Goal: Information Seeking & Learning: Compare options

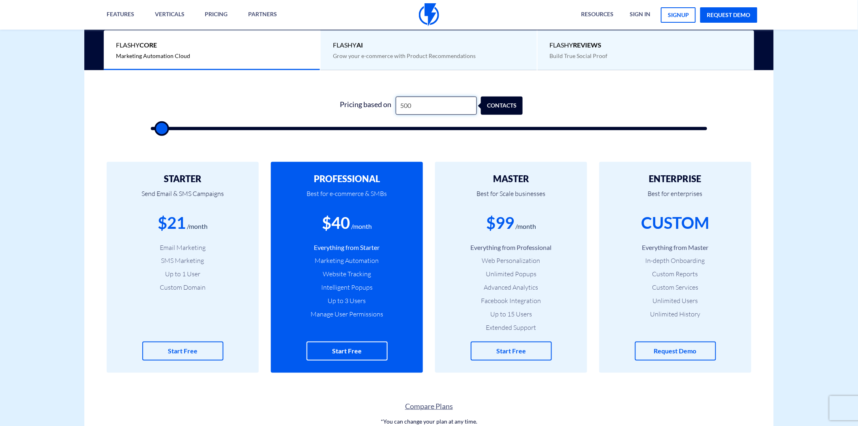
drag, startPoint x: 411, startPoint y: 107, endPoint x: 404, endPoint y: 111, distance: 8.0
click at [411, 107] on input "500" at bounding box center [436, 106] width 81 height 18
click at [429, 107] on input "500" at bounding box center [436, 106] width 81 height 18
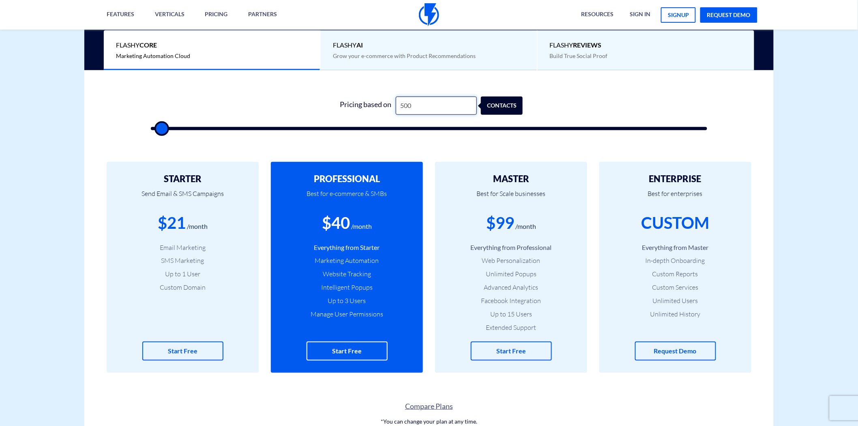
type input "1"
type input "500"
type input "12"
type input "500"
type input "125"
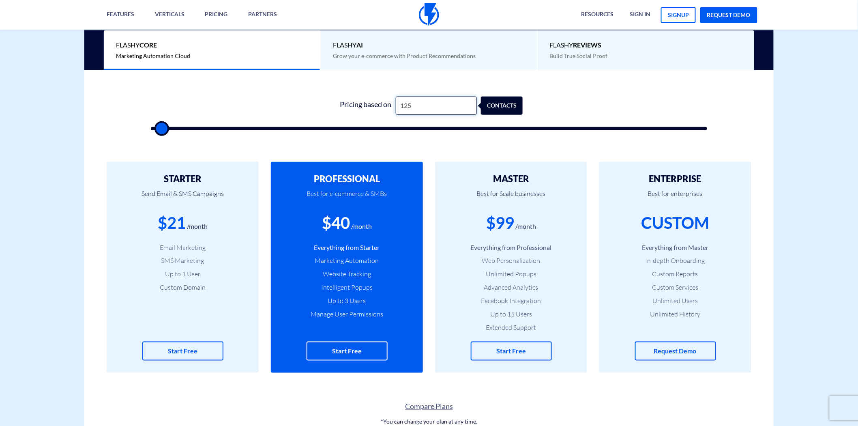
type input "500"
type input "1,250"
type input "1500"
drag, startPoint x: 335, startPoint y: 225, endPoint x: 346, endPoint y: 225, distance: 11.4
click at [346, 225] on div "$40" at bounding box center [336, 222] width 28 height 23
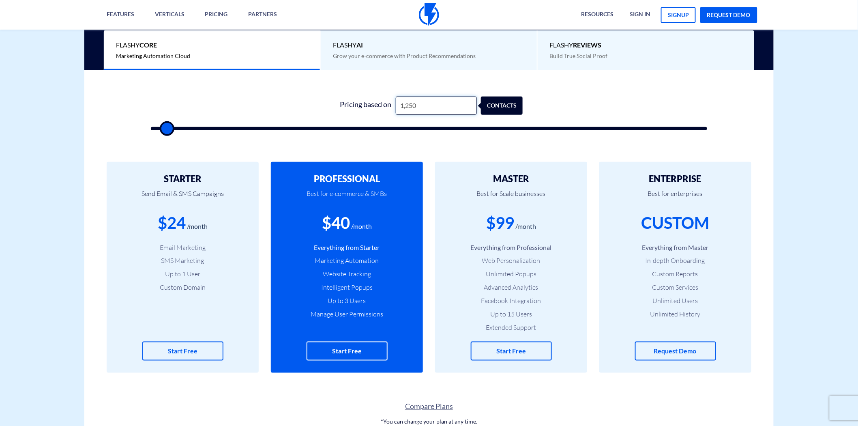
click at [409, 107] on input "1,250" at bounding box center [436, 106] width 81 height 18
click at [341, 226] on div "$40" at bounding box center [336, 222] width 28 height 23
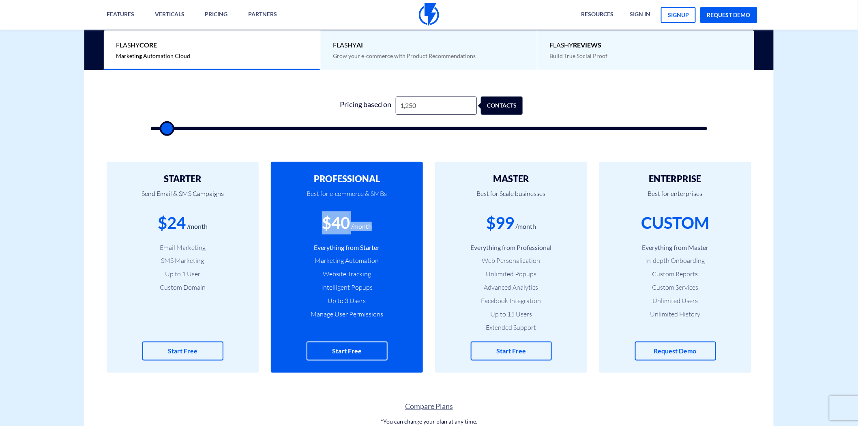
click at [341, 226] on div "$40" at bounding box center [336, 222] width 28 height 23
click at [415, 106] on input "1,250" at bounding box center [436, 106] width 81 height 18
type input "1,251"
type input "1500"
drag, startPoint x: 332, startPoint y: 222, endPoint x: 355, endPoint y: 223, distance: 23.5
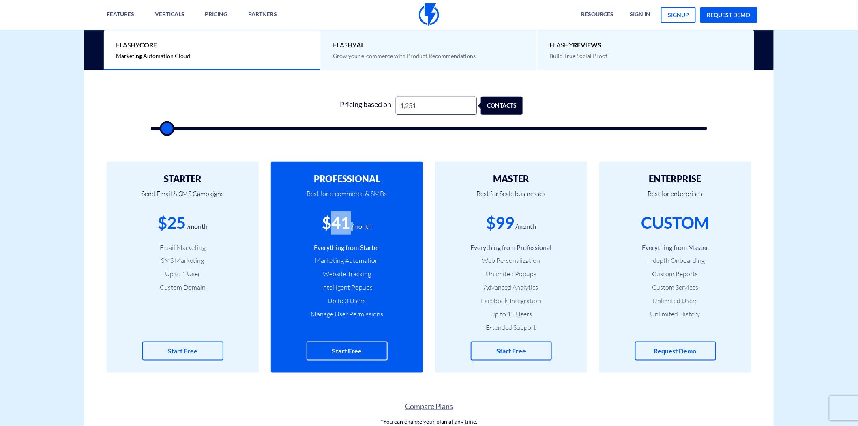
click at [355, 223] on div "$41 /month" at bounding box center [347, 222] width 128 height 23
click at [350, 225] on div "$41 /month" at bounding box center [347, 222] width 128 height 23
click at [349, 225] on div "$41" at bounding box center [336, 222] width 28 height 23
click at [348, 225] on div "$41" at bounding box center [336, 222] width 28 height 23
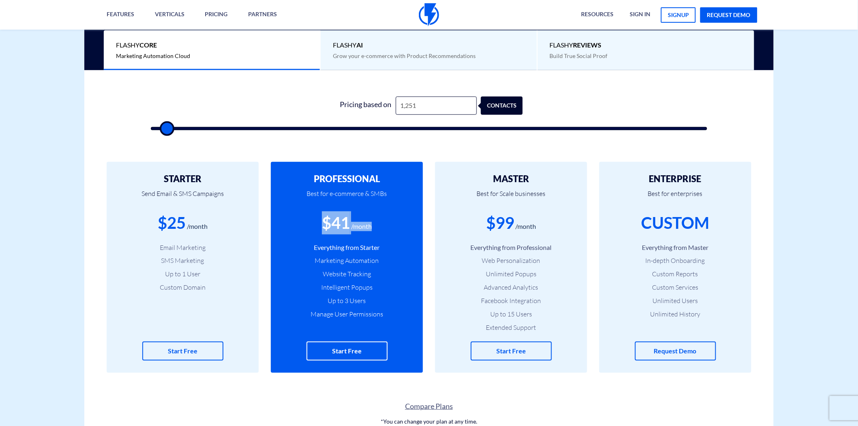
type input "2,500"
type input "2500"
type input "3,000"
type input "3000"
type input "3,500"
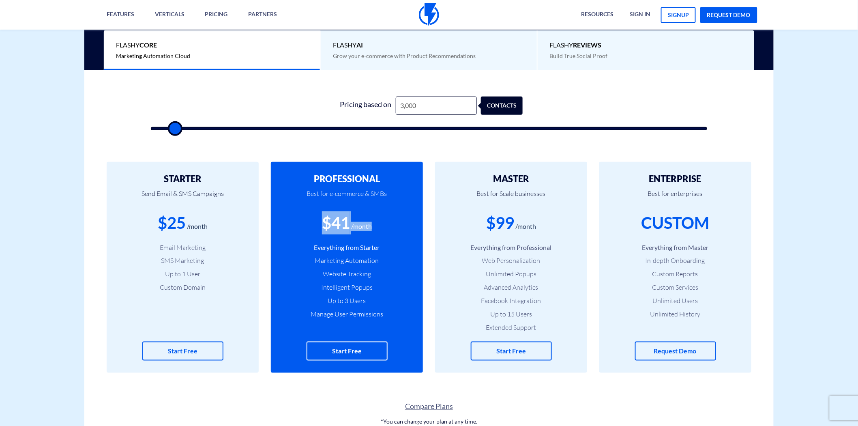
type input "3500"
type input "6,000"
type input "6000"
type input "9,500"
type input "9500"
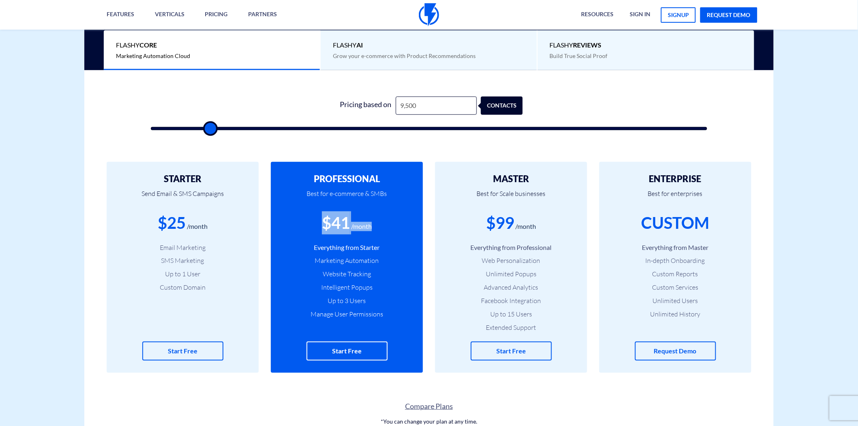
type input "14,000"
type input "14000"
type input "16,000"
type input "16000"
type input "19,500"
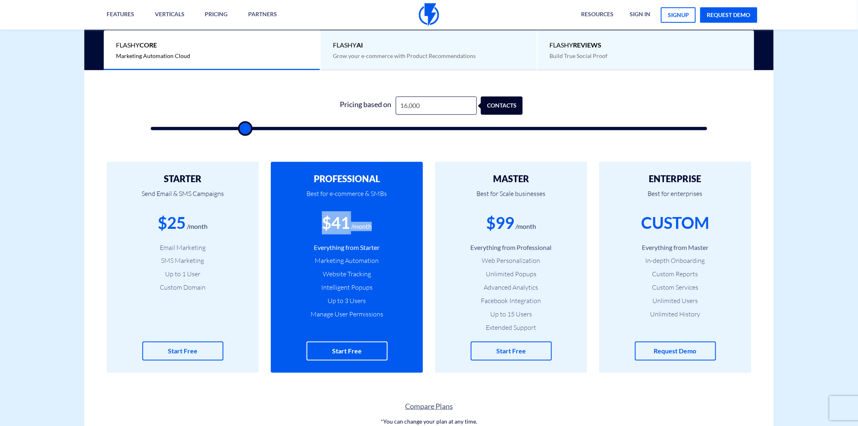
type input "19500"
type input "20,000"
type input "20000"
type input "24,000"
type input "24000"
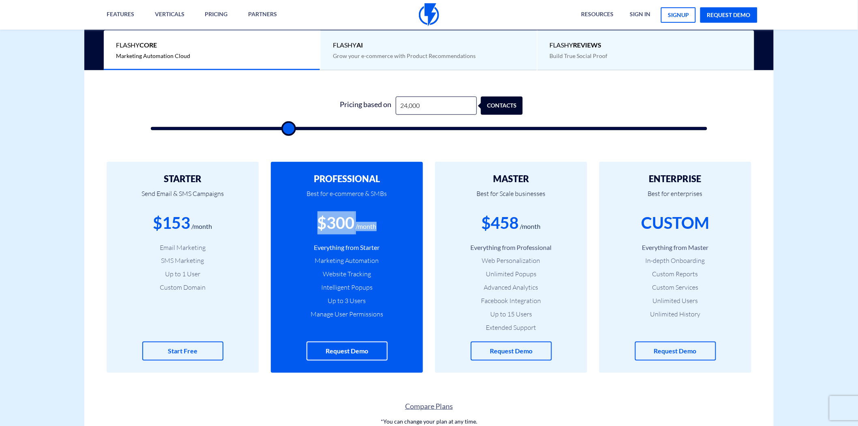
type input "25,500"
type input "25500"
type input "26,500"
type input "26500"
type input "28,000"
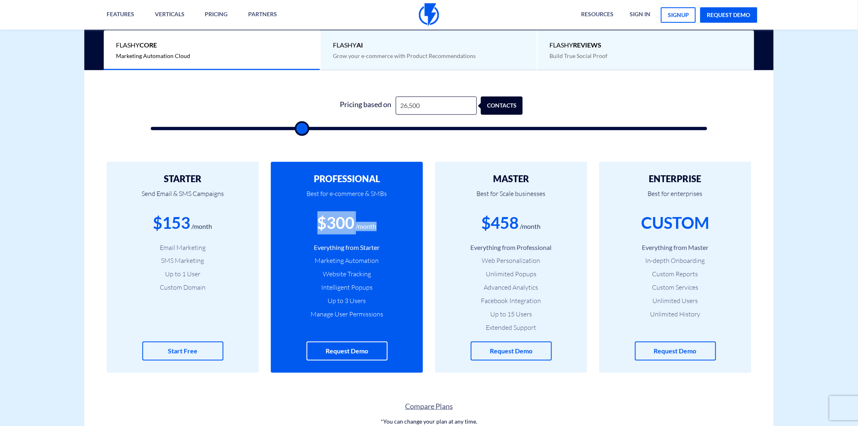
type input "28000"
type input "29,500"
type input "29500"
type input "31,000"
type input "31000"
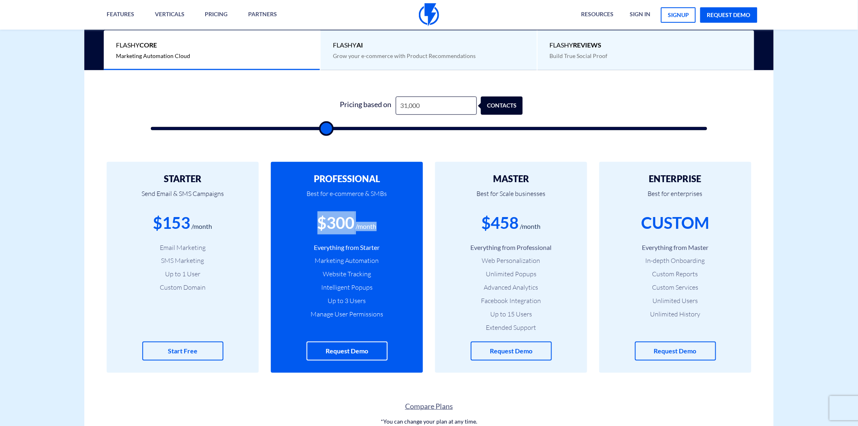
type input "32,500"
type input "32500"
type input "33,500"
type input "33500"
type input "36,000"
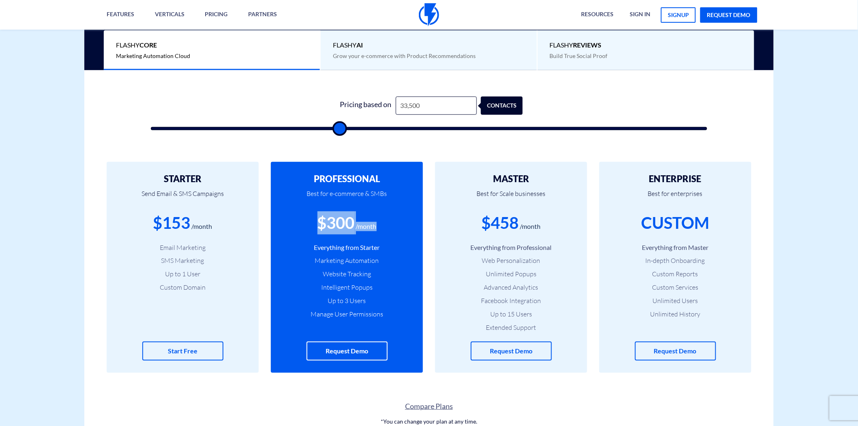
type input "36000"
type input "38,000"
type input "38000"
type input "40,000"
type input "40000"
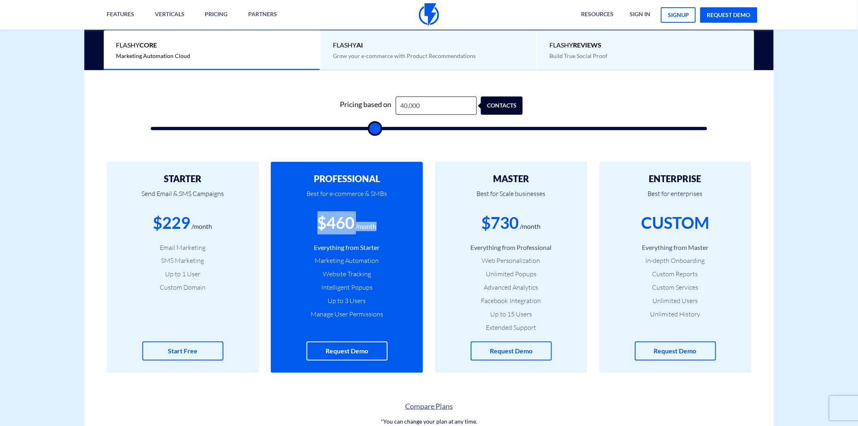
type input "41,500"
type input "41500"
type input "43,000"
type input "43000"
type input "44,000"
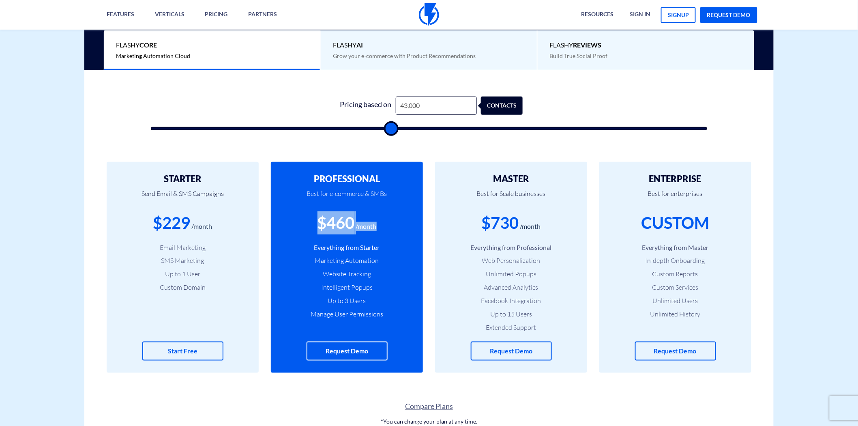
type input "44000"
type input "46,000"
type input "46000"
type input "48,500"
type input "48500"
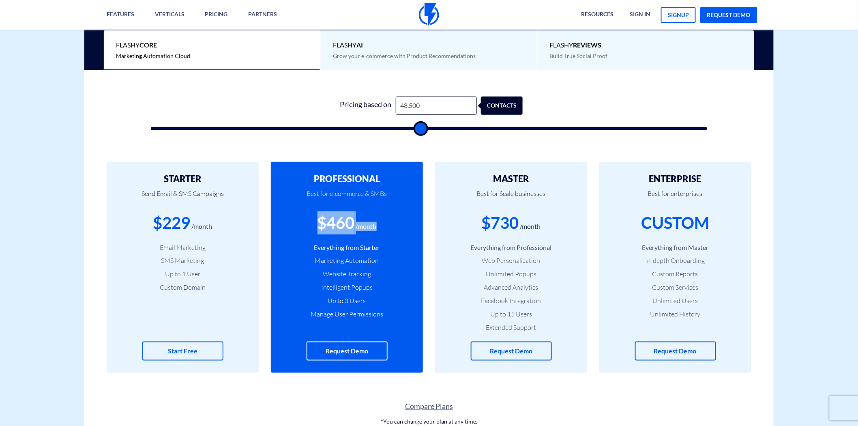
type input "53,500"
type input "53500"
type input "54,500"
type input "54500"
type input "56,500"
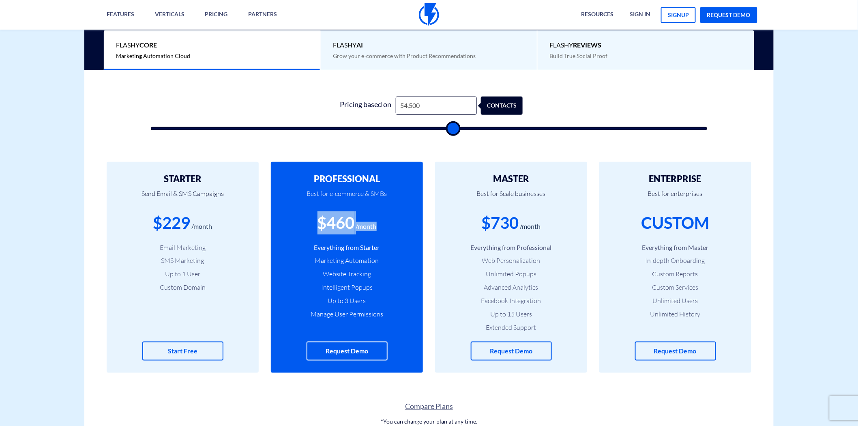
type input "56500"
type input "57,500"
type input "57500"
type input "58,000"
type input "58000"
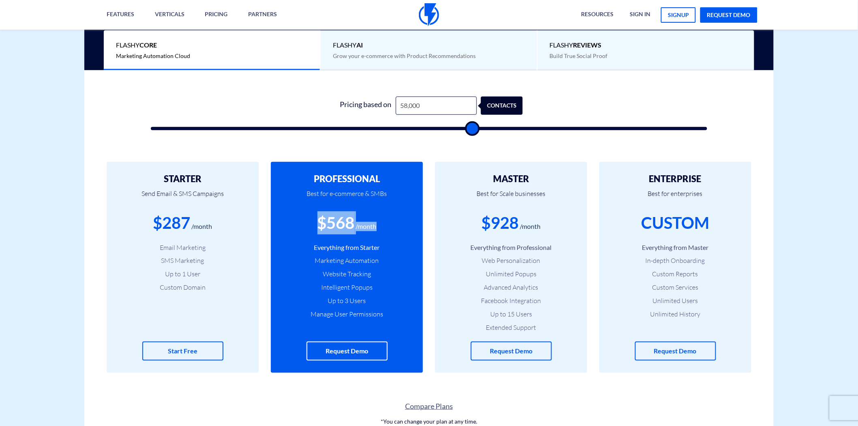
type input "57,000"
type input "57000"
type input "55,500"
type input "55500"
type input "54,500"
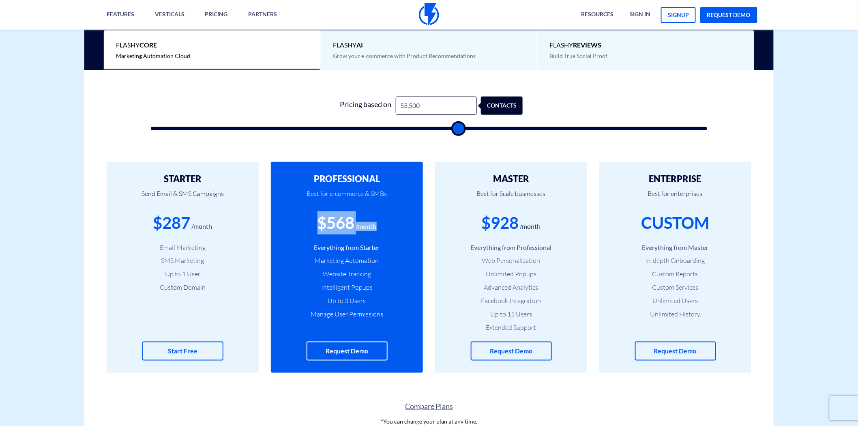
type input "54500"
type input "52,500"
type input "52500"
type input "51,500"
type input "51500"
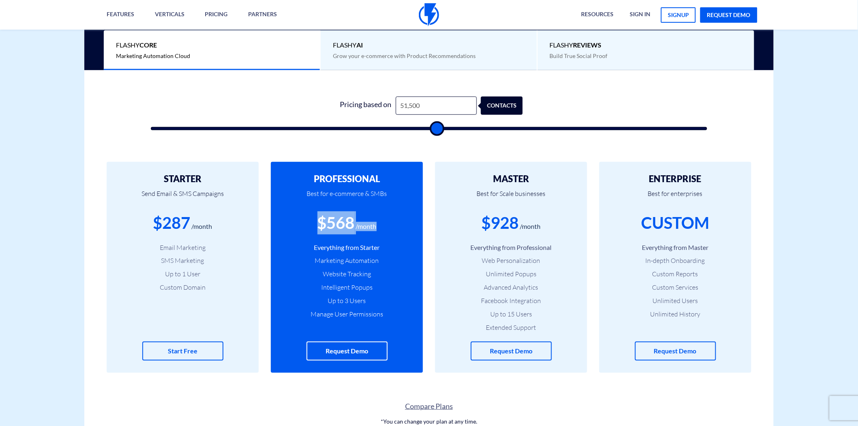
type input "50,000"
type input "50000"
type input "49,000"
type input "49000"
type input "48,000"
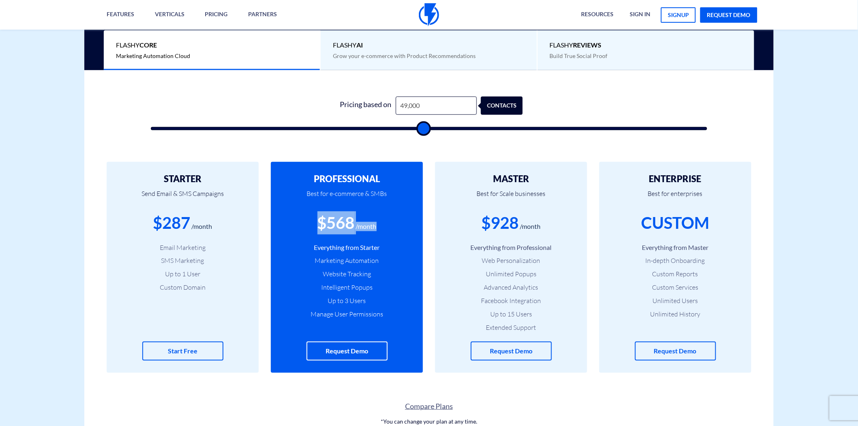
type input "48000"
type input "47,000"
type input "47000"
type input "46,000"
type input "46000"
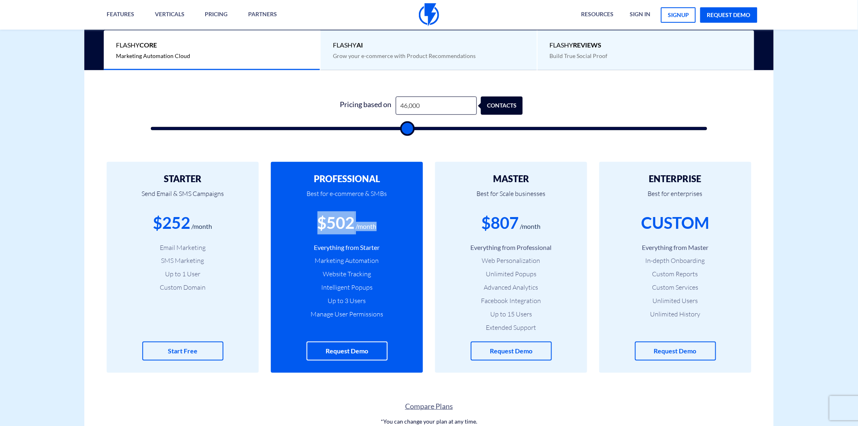
type input "43,500"
type input "43500"
type input "42,000"
type input "42000"
type input "40,000"
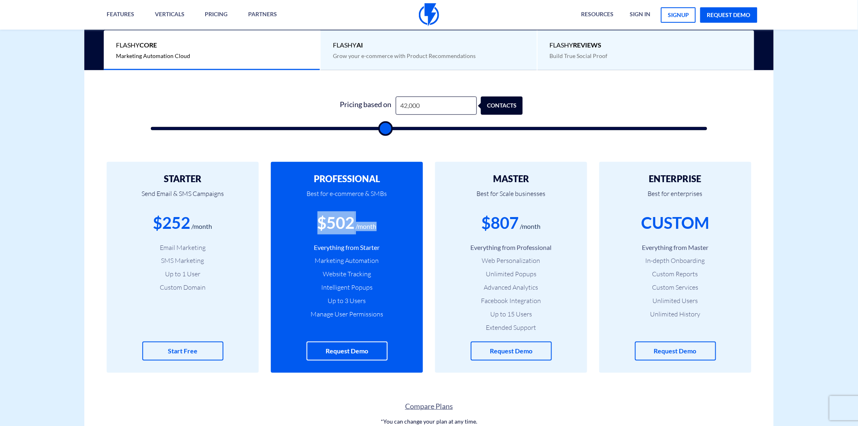
type input "40000"
type input "39,000"
type input "39000"
type input "38,500"
type input "38500"
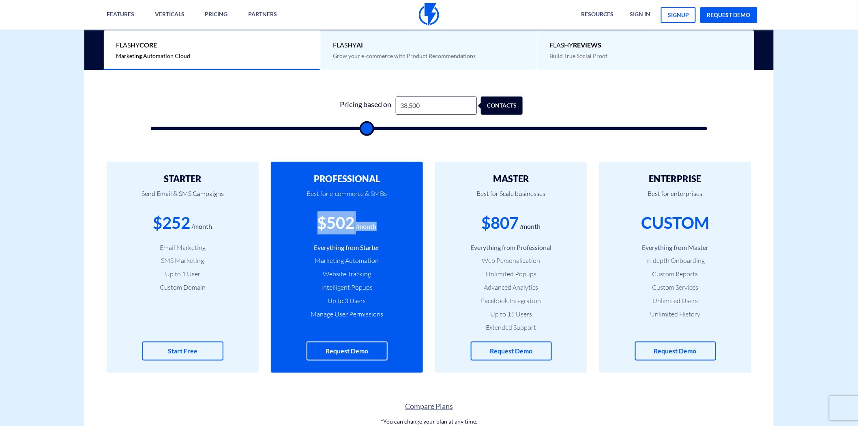
type input "38,000"
type input "38000"
type input "37,000"
type input "37000"
type input "36,500"
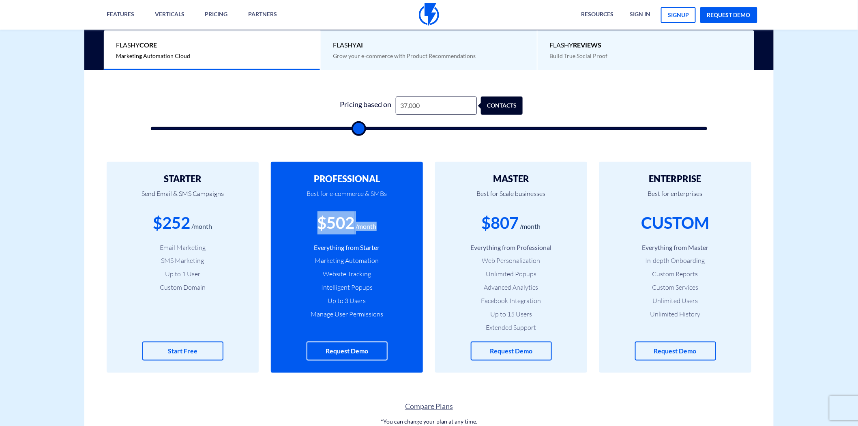
type input "36500"
type input "36,000"
type input "36000"
type input "35,500"
type input "35500"
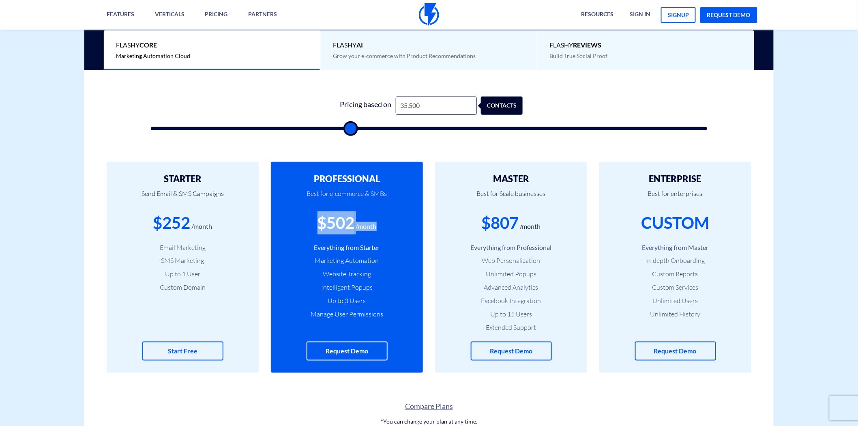
type input "35,000"
type input "35000"
type input "34,500"
type input "34500"
type input "35,000"
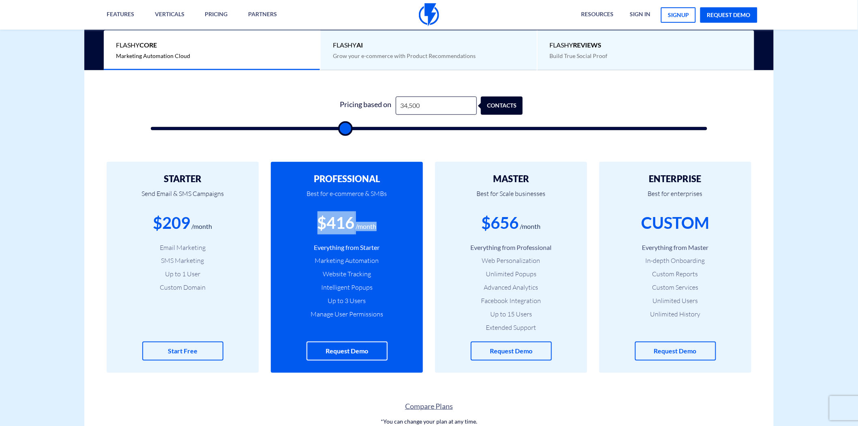
type input "35000"
type input "35,500"
type input "35500"
type input "36,500"
type input "36500"
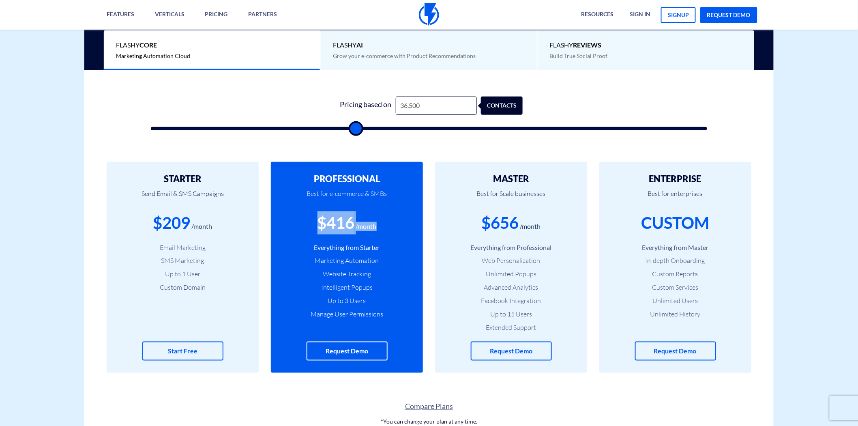
type input "38,000"
type input "38000"
type input "40,500"
type input "40500"
type input "43,500"
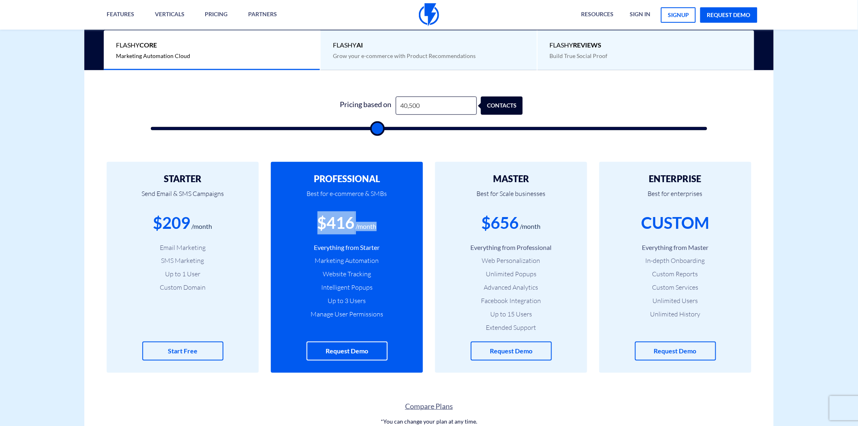
type input "43500"
type input "45,000"
type input "45000"
type input "46,500"
type input "46500"
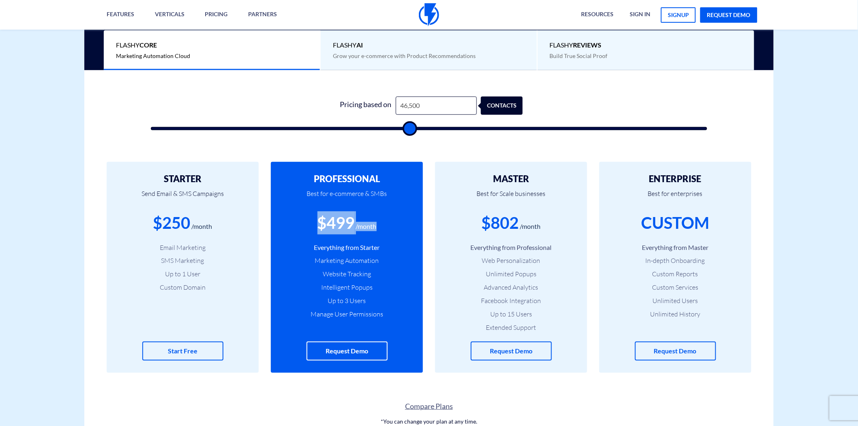
type input "47,500"
type input "47500"
type input "50,000"
type input "50000"
type input "52,500"
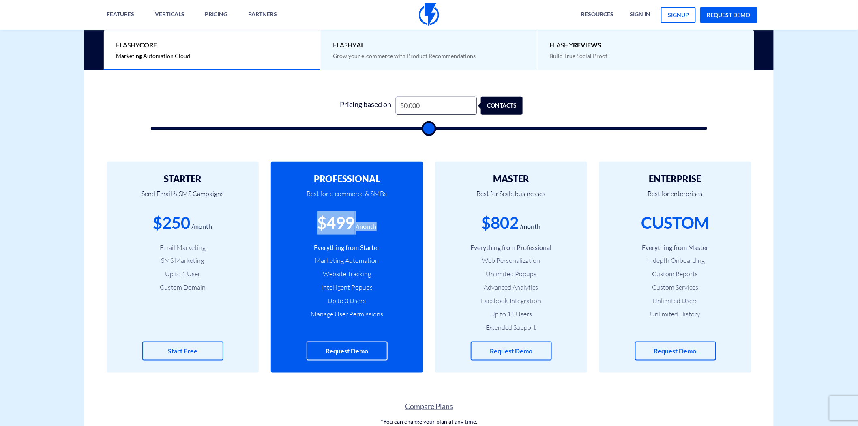
type input "52500"
type input "54,000"
type input "54000"
type input "55,500"
type input "55500"
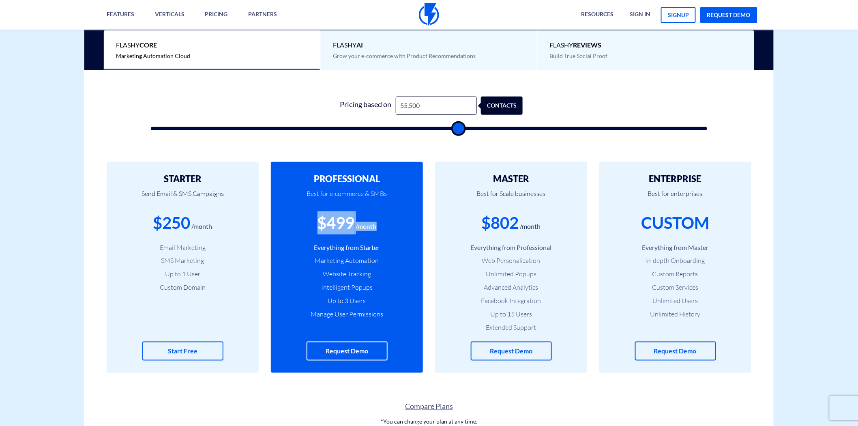
type input "56,500"
type input "56500"
type input "57,000"
type input "57000"
type input "56,500"
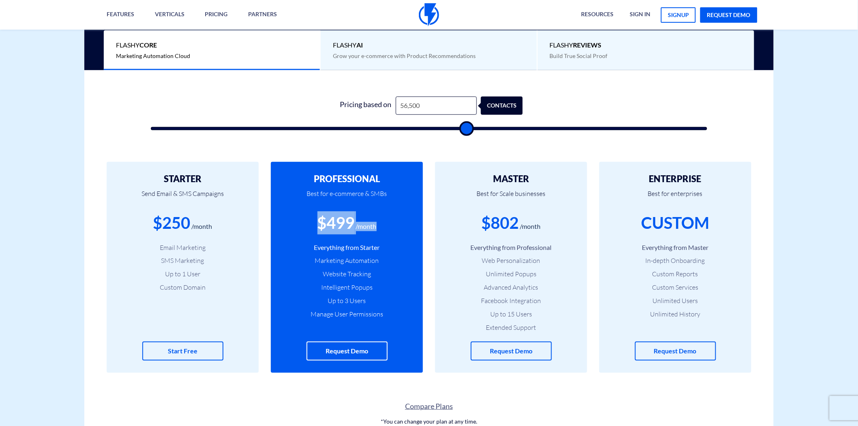
type input "56500"
type input "56,000"
type input "56000"
type input "55,500"
type input "55500"
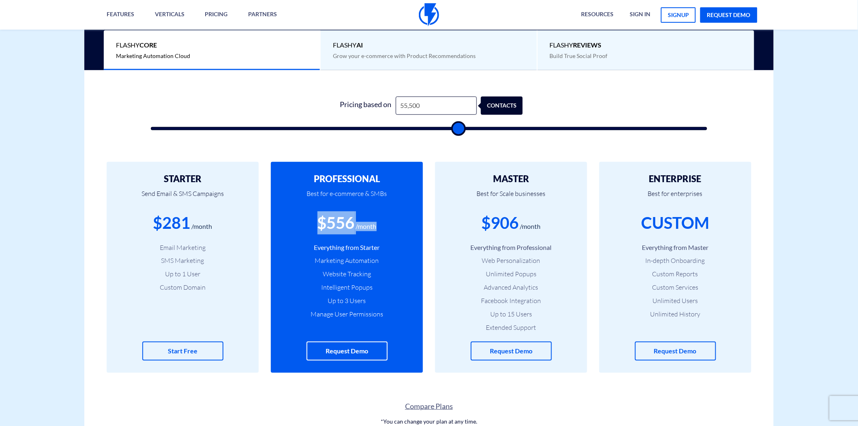
type input "54,500"
type input "54500"
type input "53,500"
type input "53500"
type input "51,500"
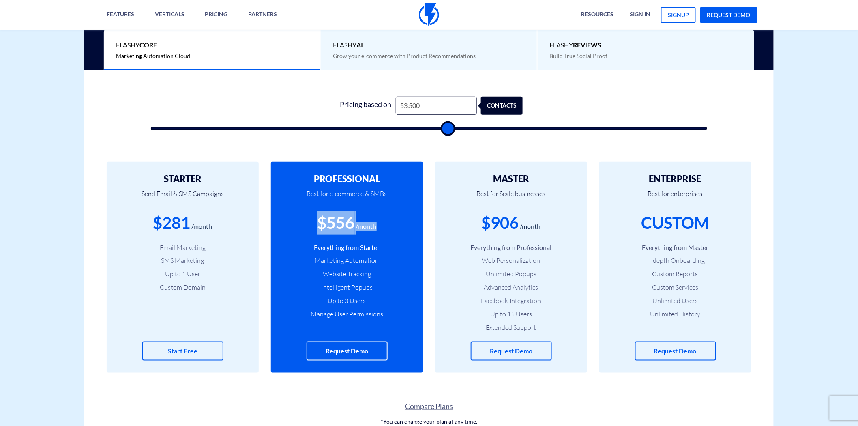
type input "51500"
type input "50,500"
type input "50500"
type input "50,000"
type input "50000"
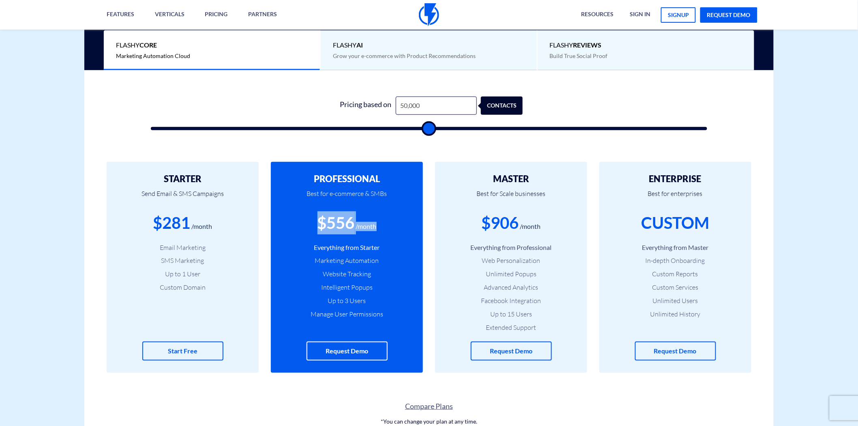
type input "49,500"
type input "49500"
type input "49,000"
type input "49000"
type input "48,500"
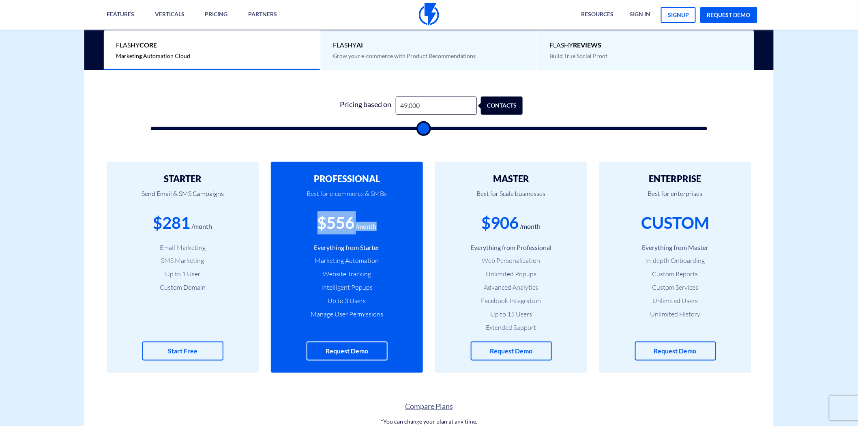
type input "48500"
type input "47,500"
type input "47500"
type input "47,000"
type input "47000"
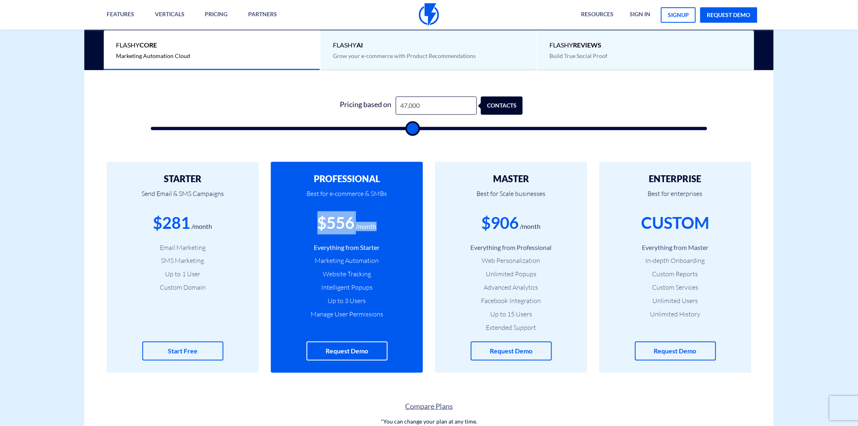
type input "46,500"
type input "46500"
type input "46,000"
type input "46000"
type input "45,500"
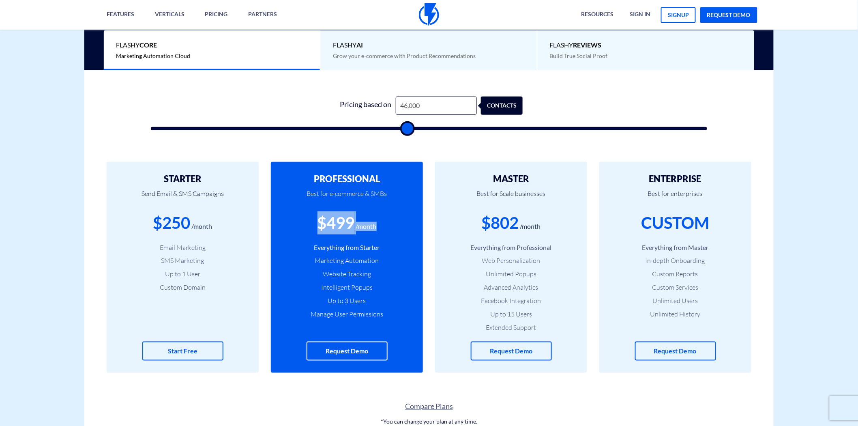
type input "45500"
type input "45,000"
drag, startPoint x: 171, startPoint y: 129, endPoint x: 402, endPoint y: 135, distance: 231.3
type input "45000"
click at [402, 130] on input "range" at bounding box center [429, 128] width 556 height 3
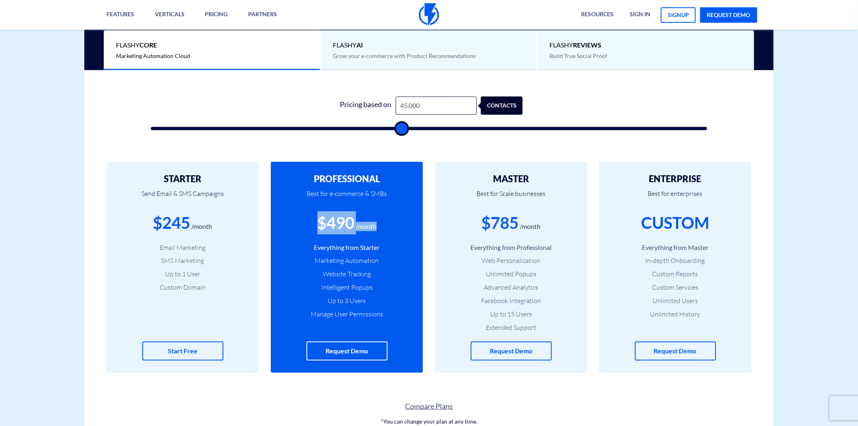
type input "45,500"
type input "45500"
type input "46,000"
drag, startPoint x: 402, startPoint y: 130, endPoint x: 370, endPoint y: 171, distance: 52.3
type input "46000"
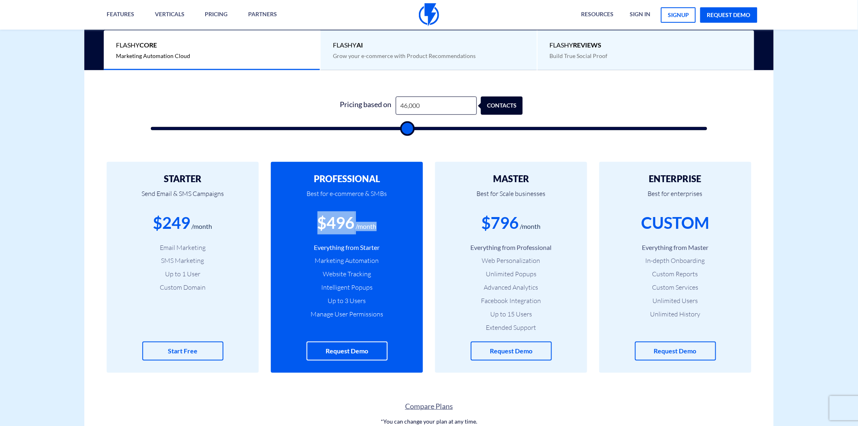
click at [406, 130] on input "range" at bounding box center [429, 128] width 556 height 3
type input "44,500"
type input "44500"
type input "43,500"
type input "43500"
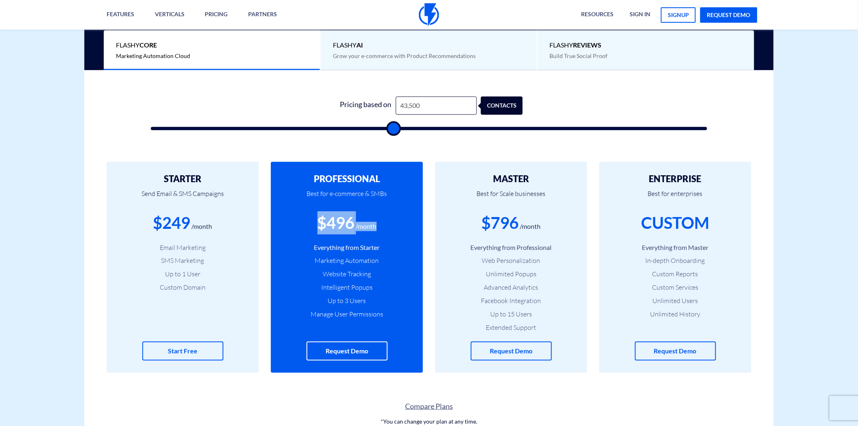
type input "42,000"
type input "42000"
type input "40,000"
type input "40000"
type input "31,500"
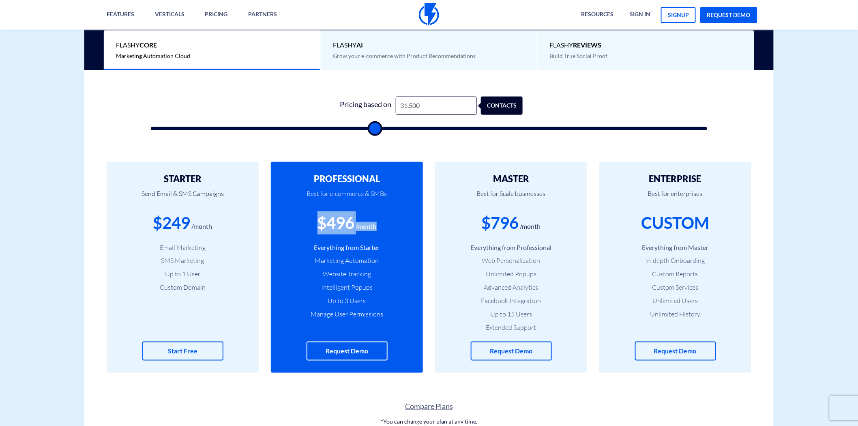
type input "31500"
type input "29,500"
type input "29500"
type input "27,500"
type input "27500"
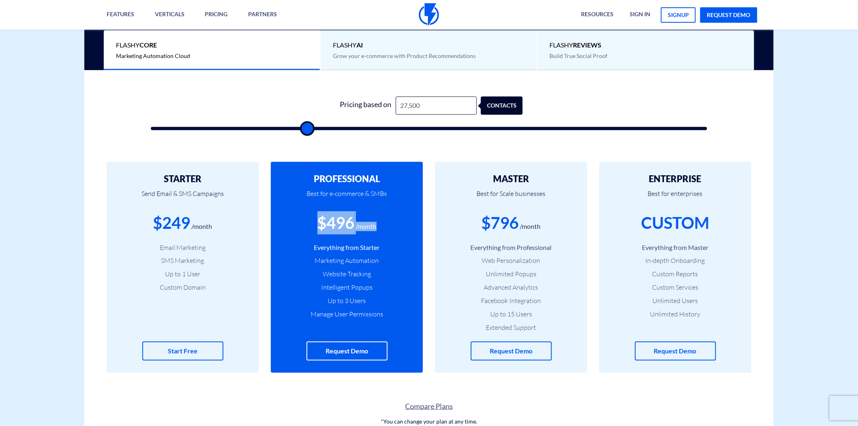
type input "24,000"
type input "24000"
type input "20,500"
type input "20500"
drag, startPoint x: 406, startPoint y: 130, endPoint x: 133, endPoint y: 147, distance: 274.3
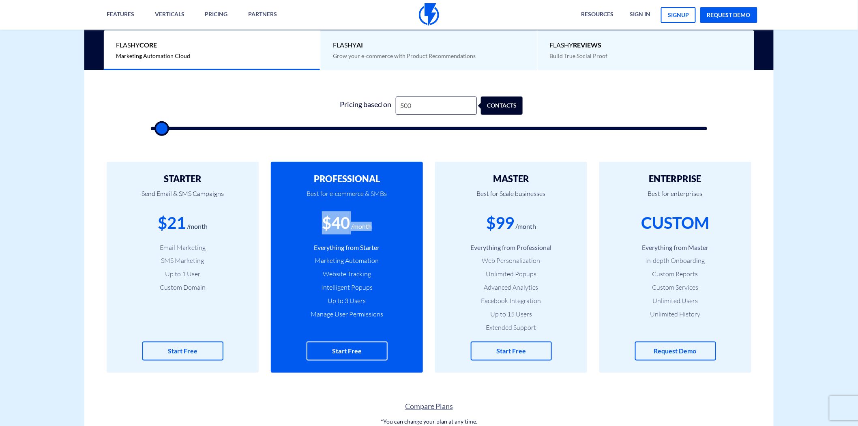
click at [151, 130] on input "range" at bounding box center [429, 128] width 556 height 3
click at [404, 110] on input "500" at bounding box center [436, 106] width 81 height 18
click at [404, 106] on input "500" at bounding box center [436, 106] width 81 height 18
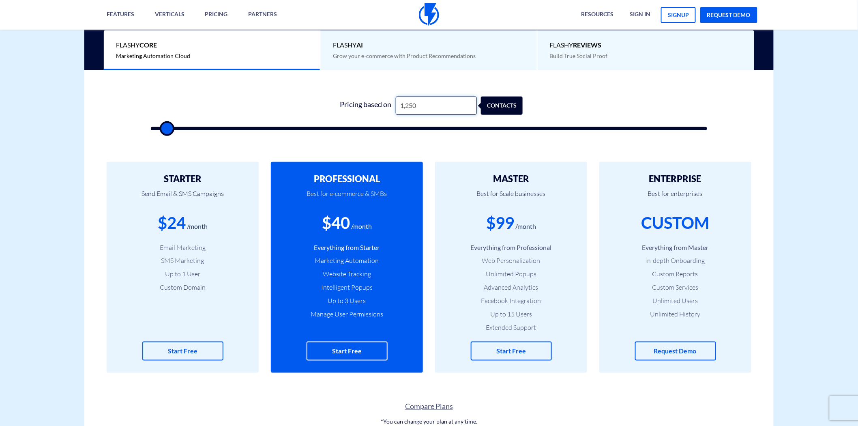
click at [419, 103] on input "1,250" at bounding box center [436, 106] width 81 height 18
drag, startPoint x: 168, startPoint y: 128, endPoint x: 161, endPoint y: 128, distance: 7.3
click at [161, 128] on input "range" at bounding box center [429, 128] width 556 height 3
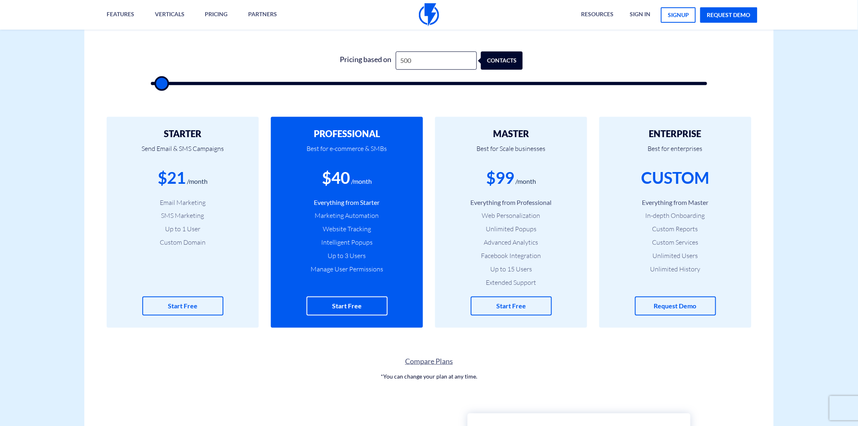
scroll to position [270, 0]
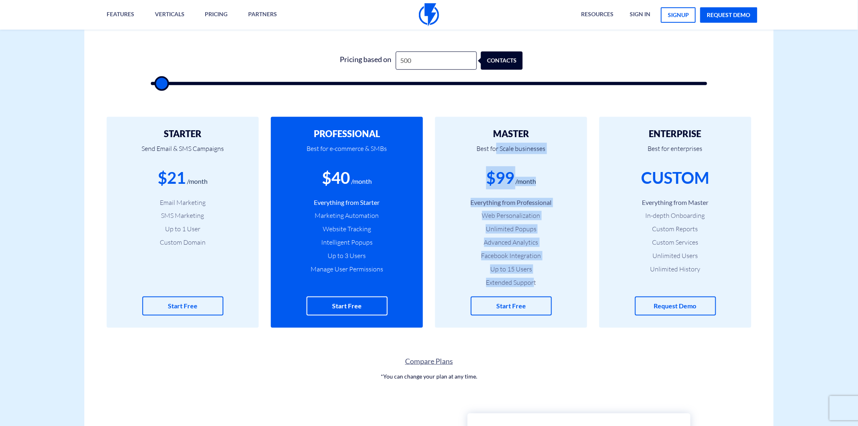
drag, startPoint x: 496, startPoint y: 140, endPoint x: 533, endPoint y: 277, distance: 141.7
click at [533, 277] on div "MASTER Best for Scale businesses $99 /month Everything from Professional Web Pe…" at bounding box center [511, 222] width 152 height 211
